Goal: Find specific page/section: Find specific page/section

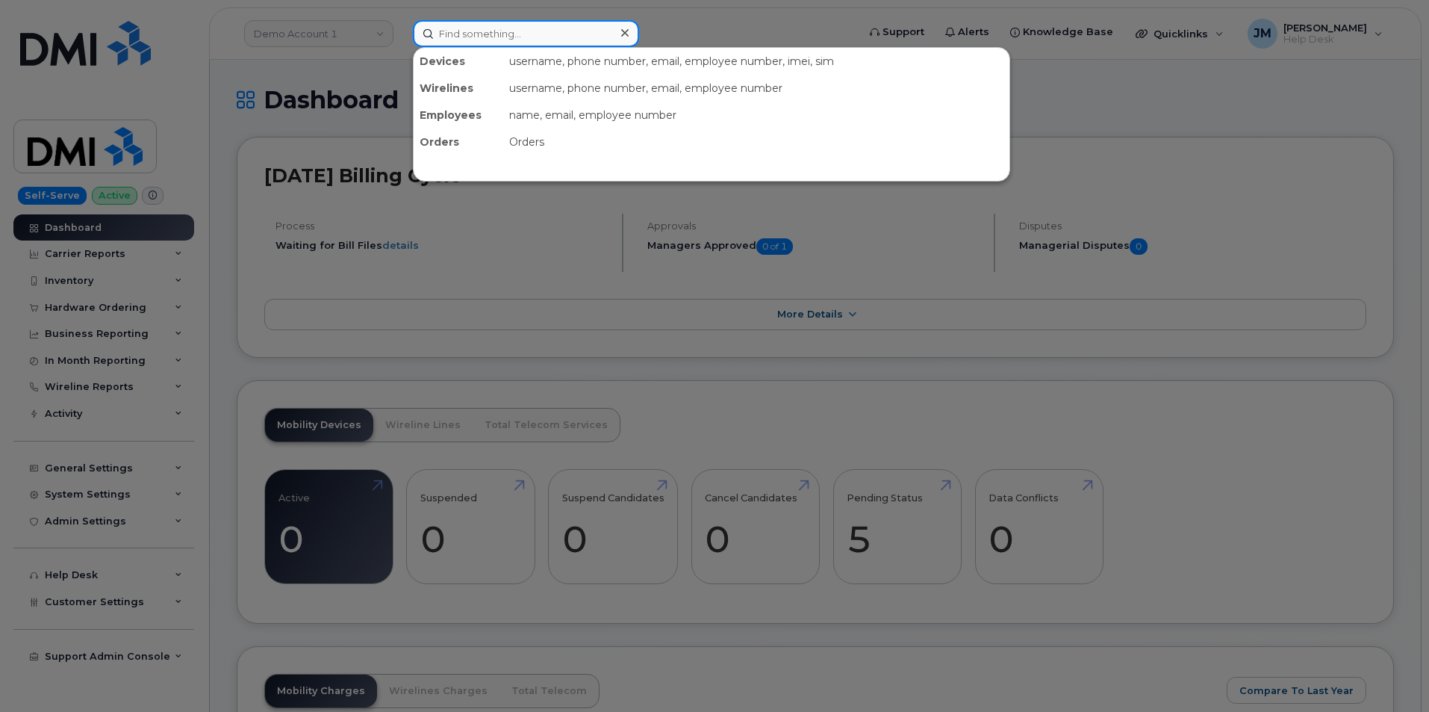
click at [512, 33] on input at bounding box center [526, 33] width 226 height 27
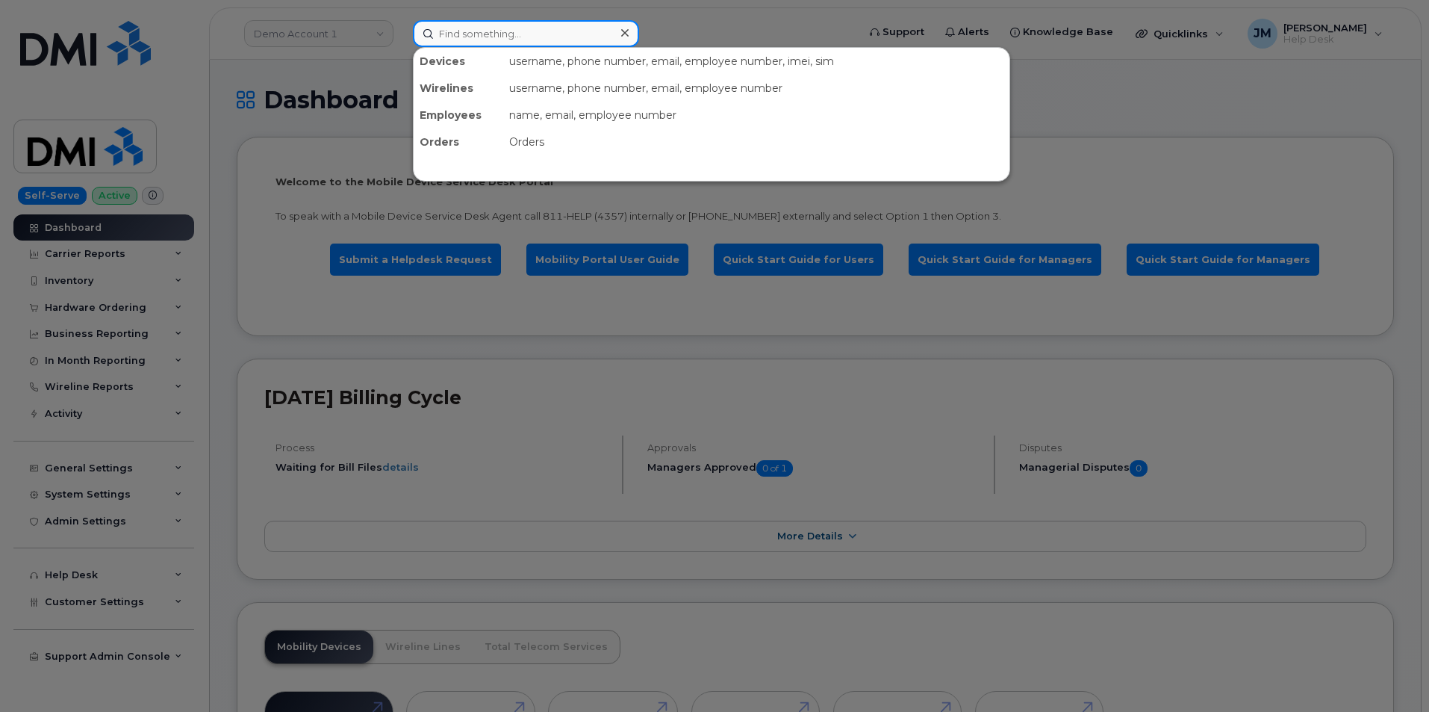
paste input "5054009369"
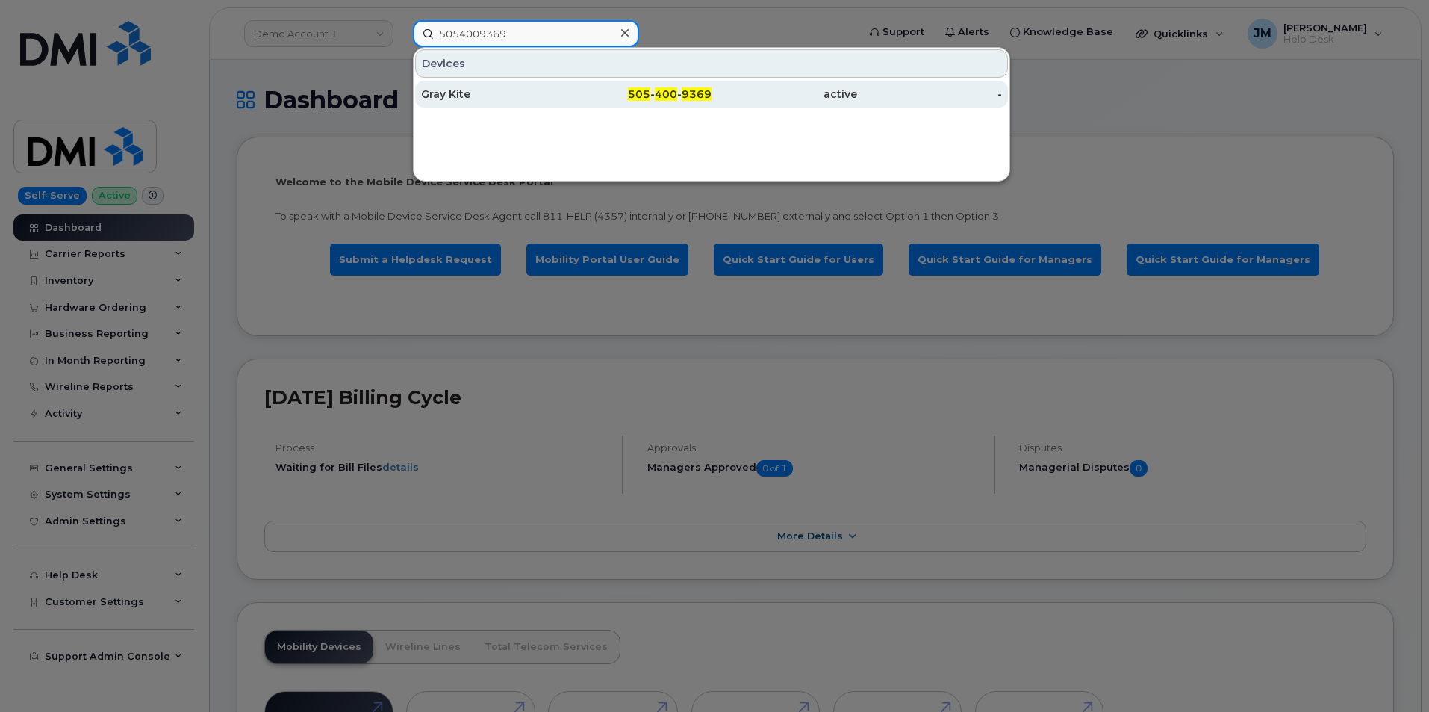
type input "5054009369"
click at [485, 92] on div "Gray Kite" at bounding box center [494, 94] width 146 height 15
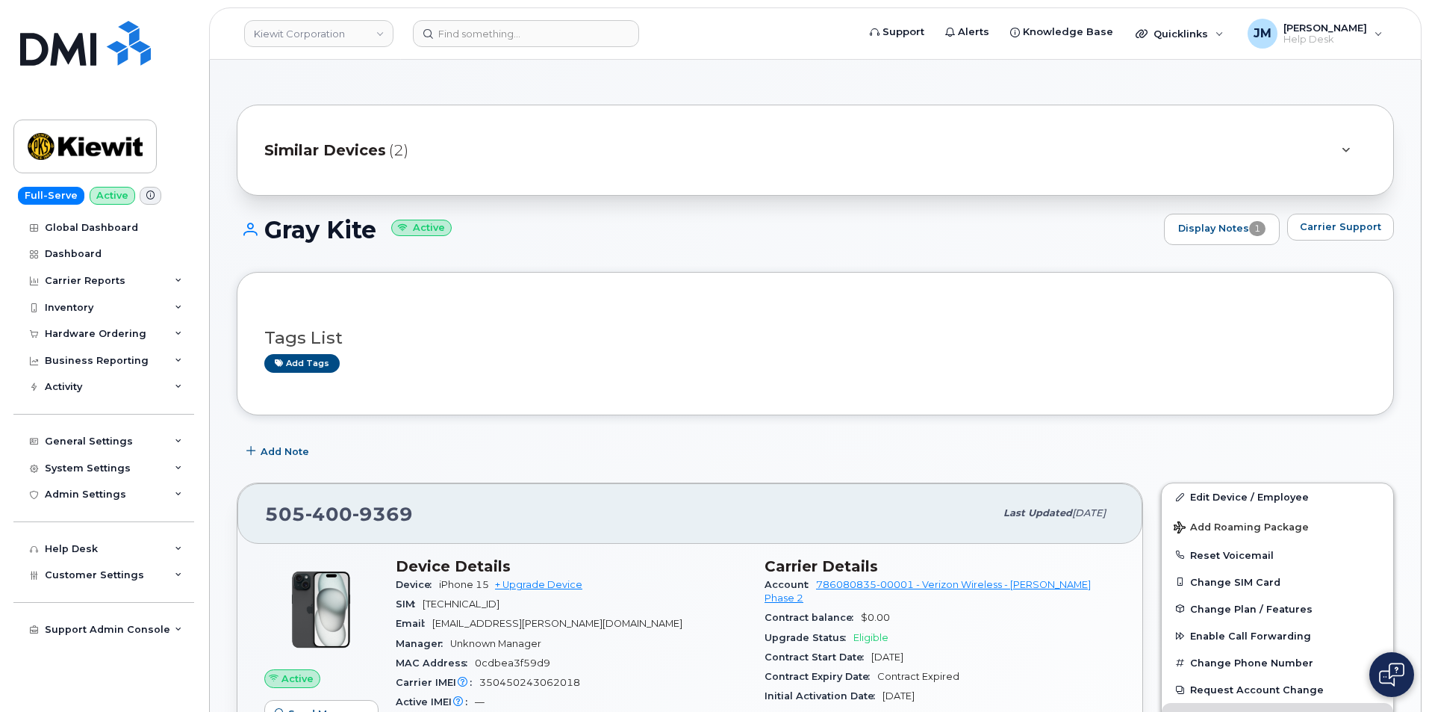
drag, startPoint x: 376, startPoint y: 231, endPoint x: 264, endPoint y: 227, distance: 112.8
click at [264, 227] on h1 "Gray Kite Active" at bounding box center [697, 230] width 920 height 26
copy h1 "Gray Kite"
